Goal: Transaction & Acquisition: Purchase product/service

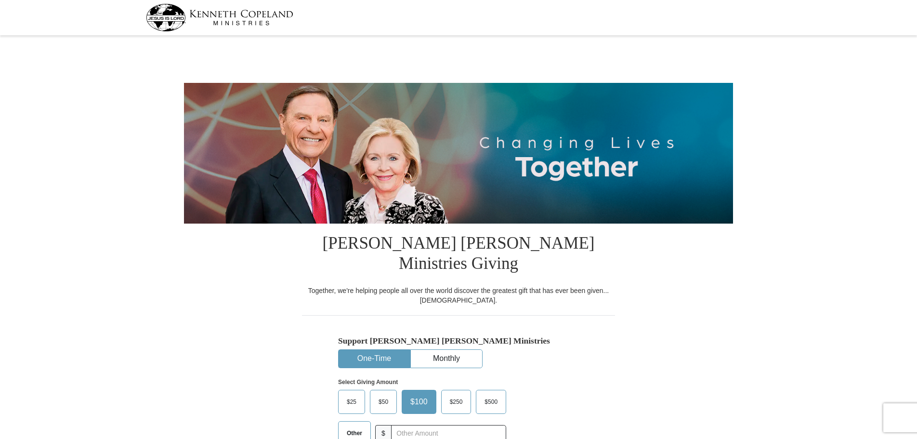
select select "CO"
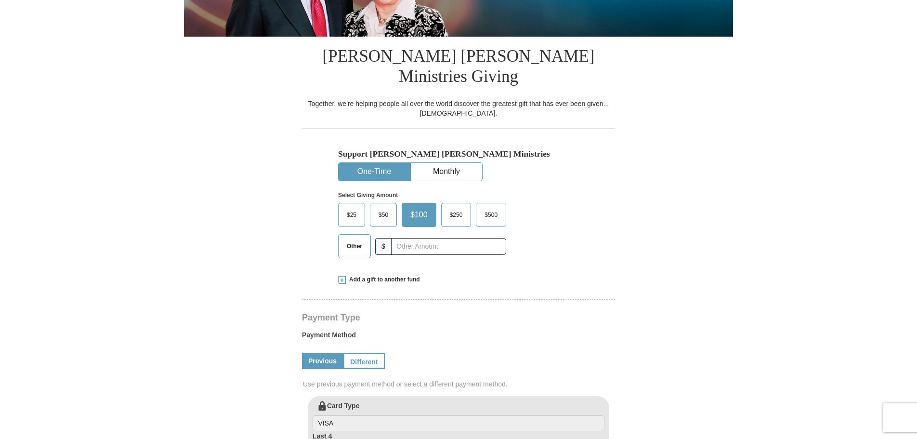
scroll to position [193, 0]
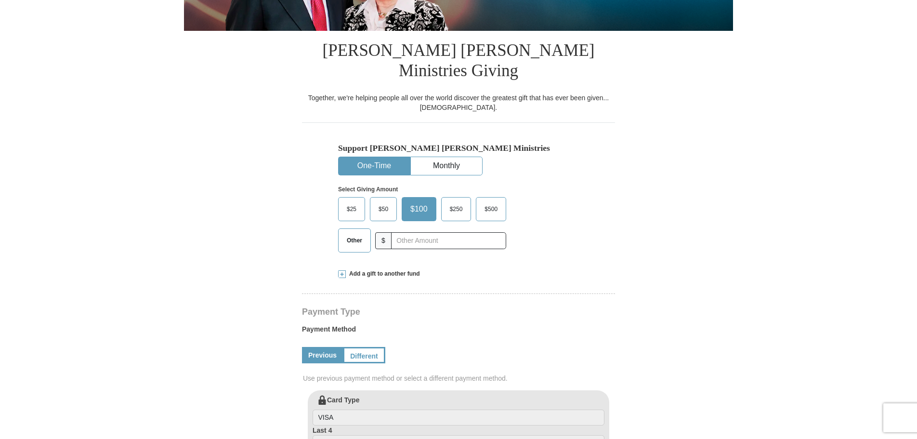
click at [354, 233] on span "Other" at bounding box center [354, 240] width 25 height 14
click at [0, 0] on input "Other" at bounding box center [0, 0] width 0 height 0
click at [432, 232] on input "text" at bounding box center [448, 240] width 107 height 17
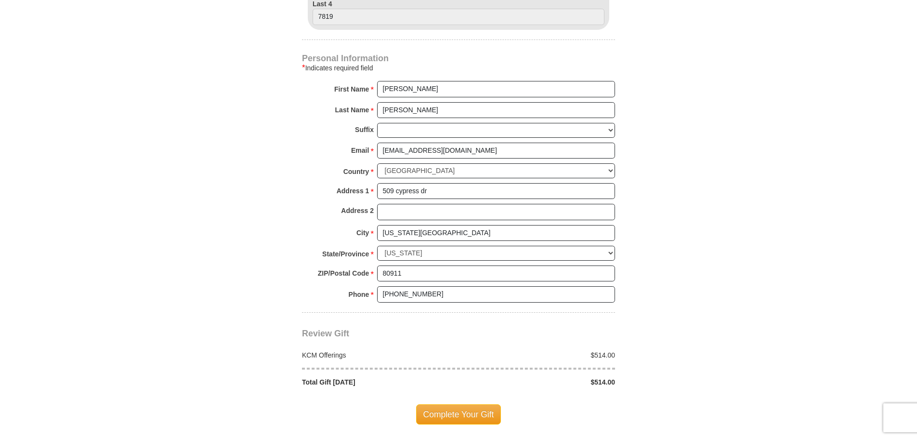
scroll to position [674, 0]
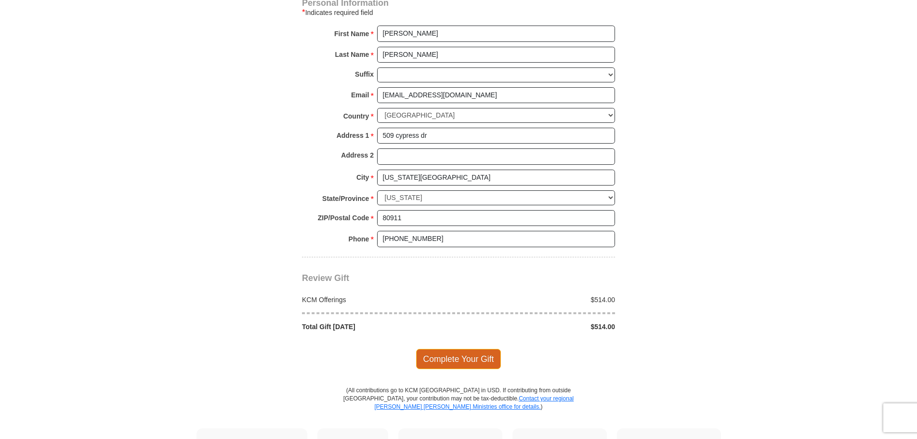
type input "514.00"
click at [436, 349] on span "Complete Your Gift" at bounding box center [458, 359] width 85 height 20
